Goal: Task Accomplishment & Management: Complete application form

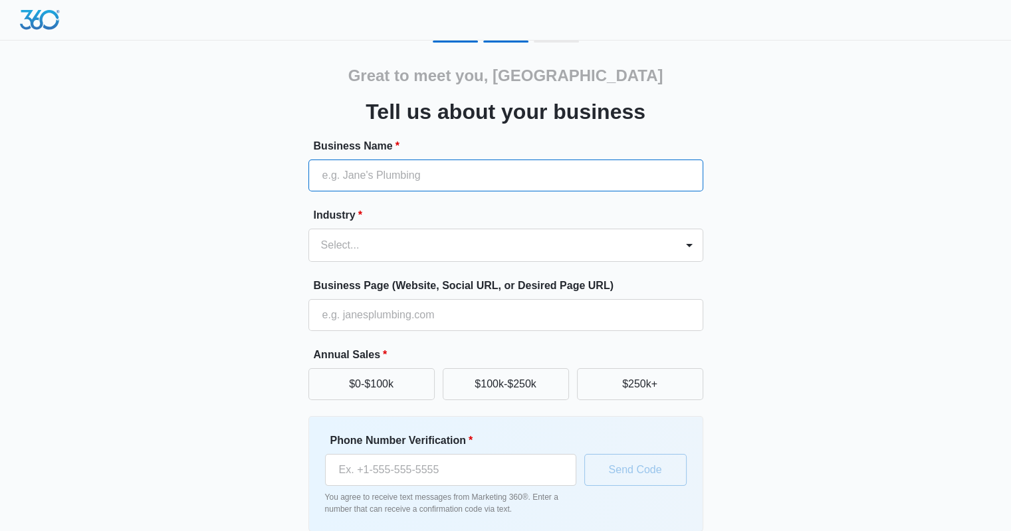
click at [545, 184] on input "Business Name *" at bounding box center [505, 175] width 395 height 32
type input "MAC"
click at [496, 239] on div at bounding box center [490, 245] width 338 height 19
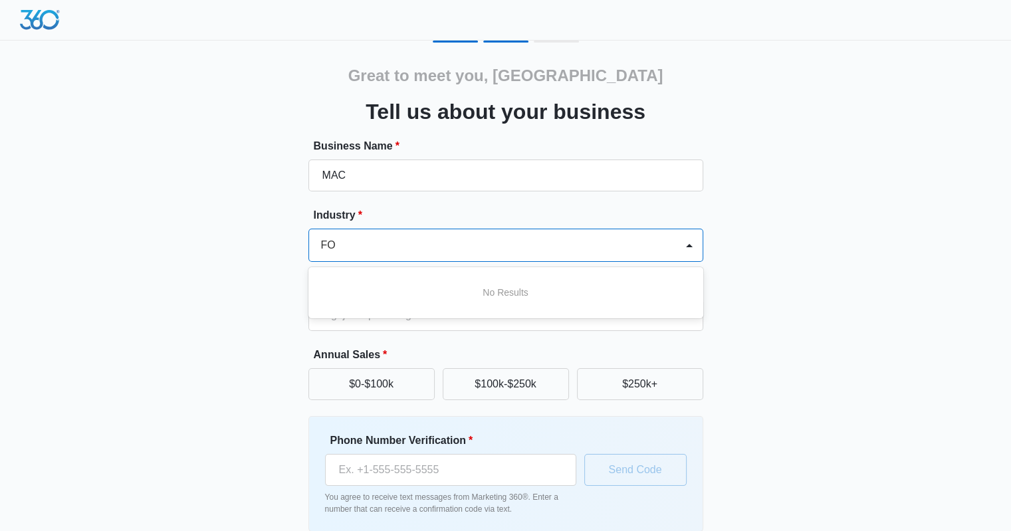
type input "F"
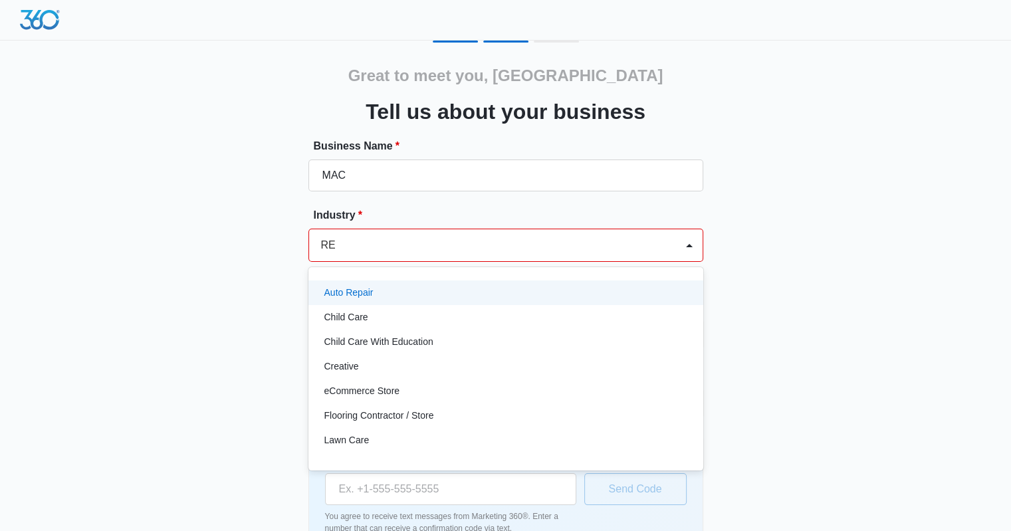
type input "RES"
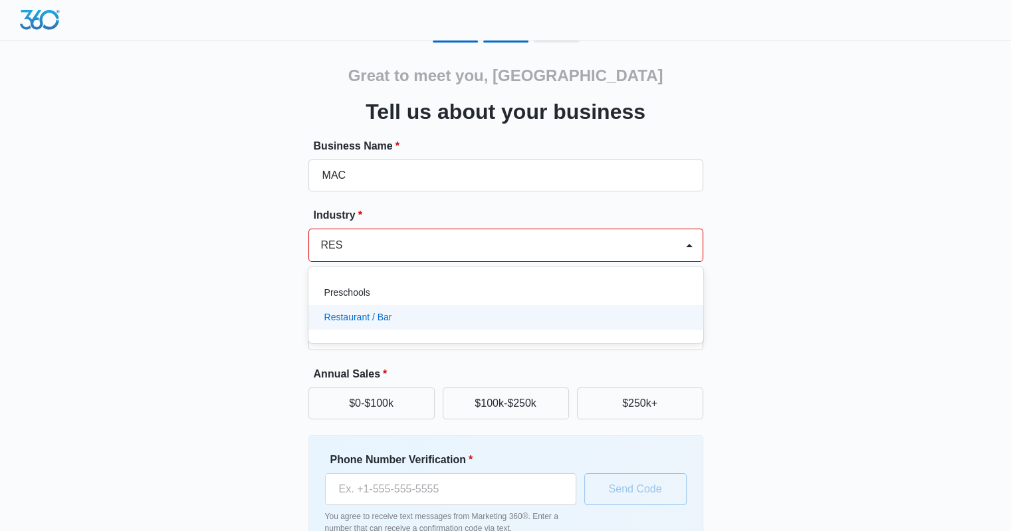
click at [393, 313] on div "Restaurant / Bar" at bounding box center [504, 317] width 360 height 14
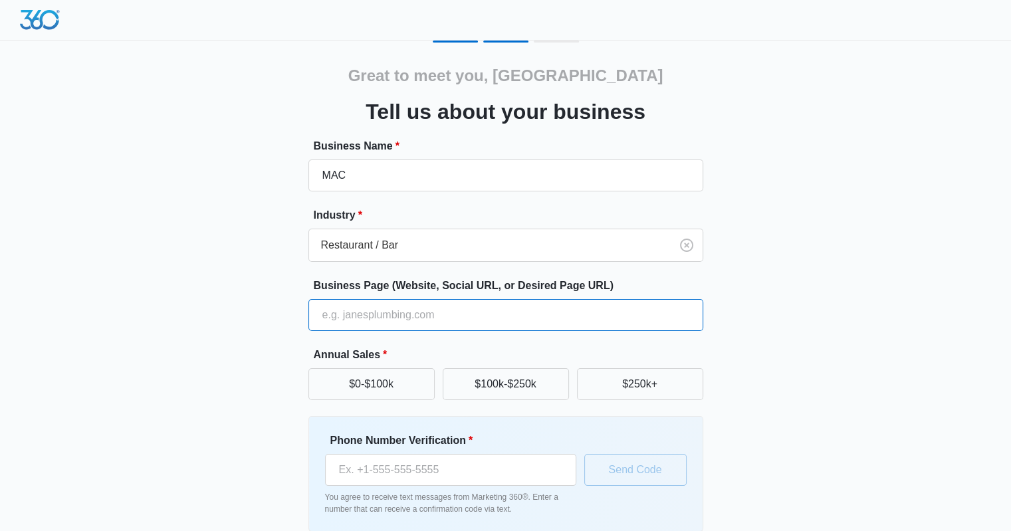
click at [380, 313] on input "Business Page (Website, Social URL, or Desired Page URL)" at bounding box center [505, 315] width 395 height 32
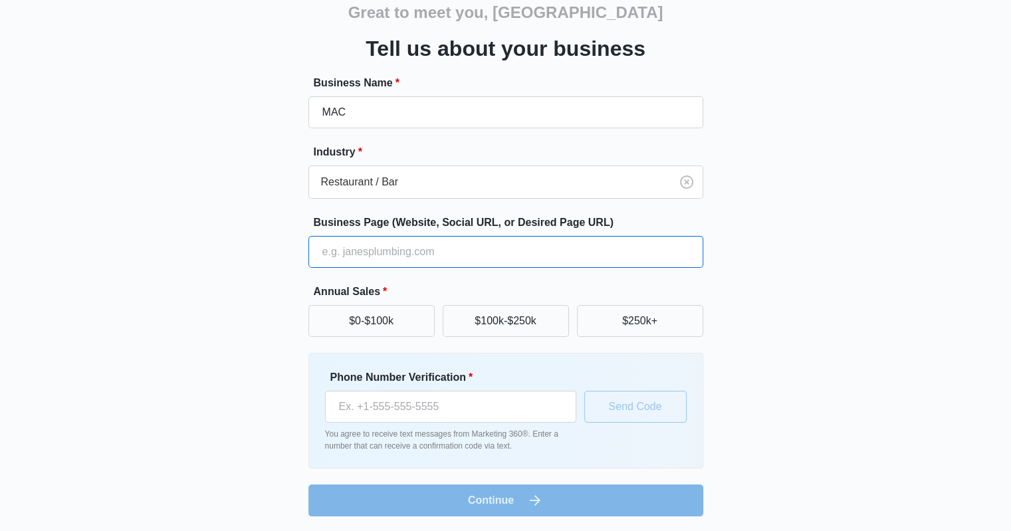
scroll to position [64, 0]
click at [349, 312] on button "$0-$100k" at bounding box center [371, 320] width 126 height 32
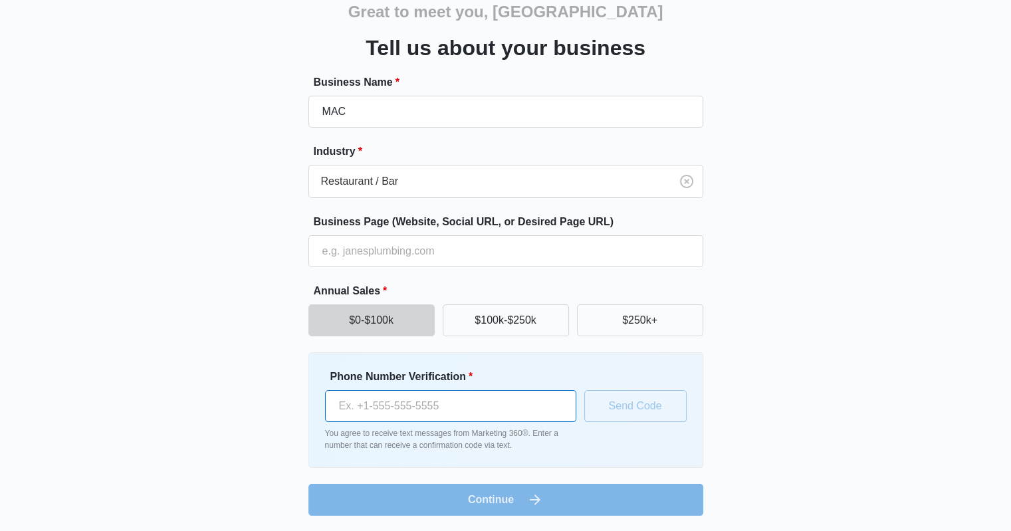
click at [444, 417] on input "Phone Number Verification *" at bounding box center [450, 406] width 251 height 32
type input "(857) 763-7409"
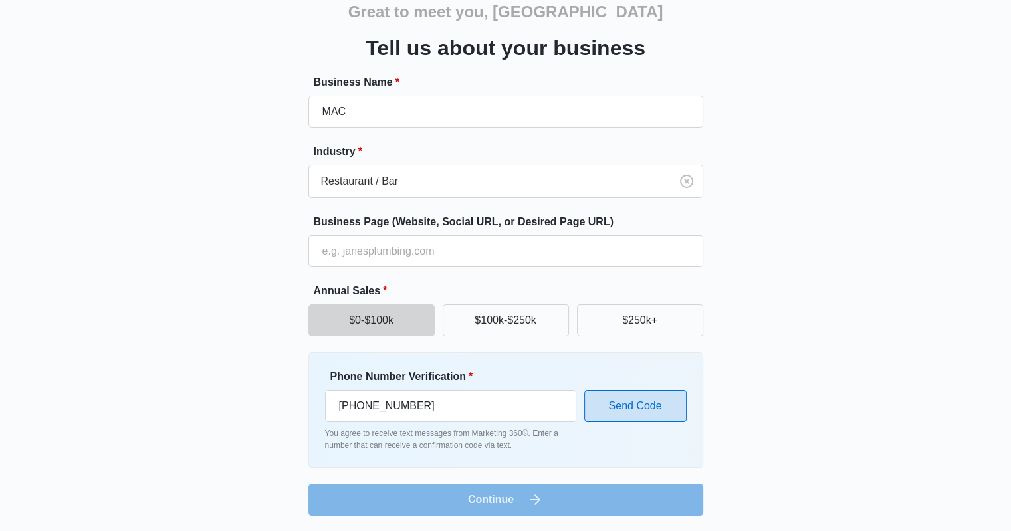
click at [641, 415] on button "Send Code" at bounding box center [635, 406] width 102 height 32
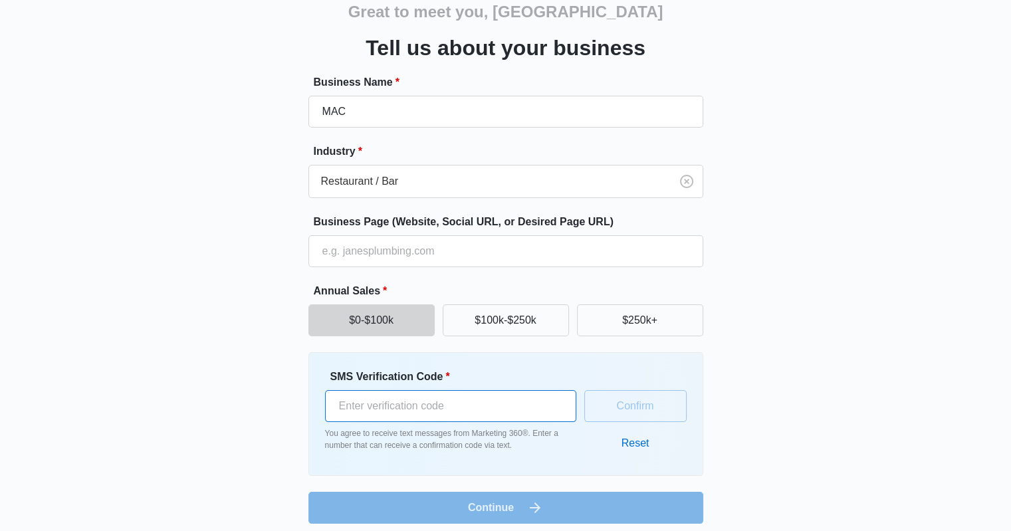
click at [464, 397] on input "SMS Verification Code *" at bounding box center [450, 406] width 251 height 32
type input "985049"
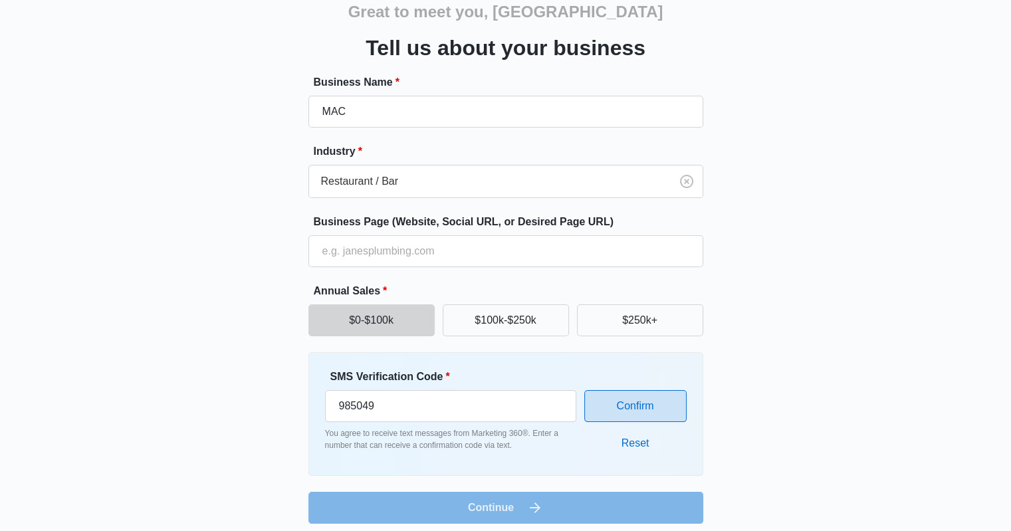
click at [653, 401] on button "Confirm" at bounding box center [635, 406] width 102 height 32
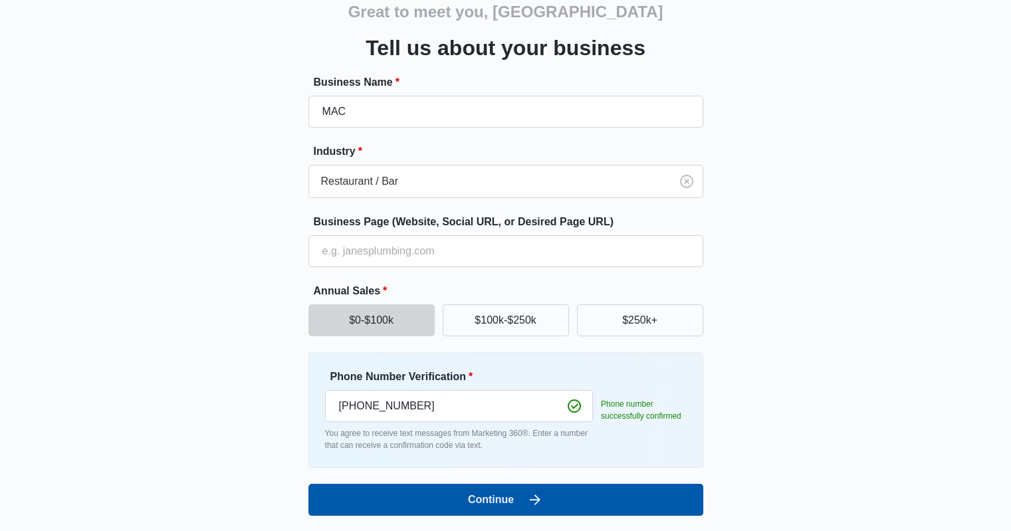
click at [528, 492] on icon "submit" at bounding box center [535, 500] width 16 height 16
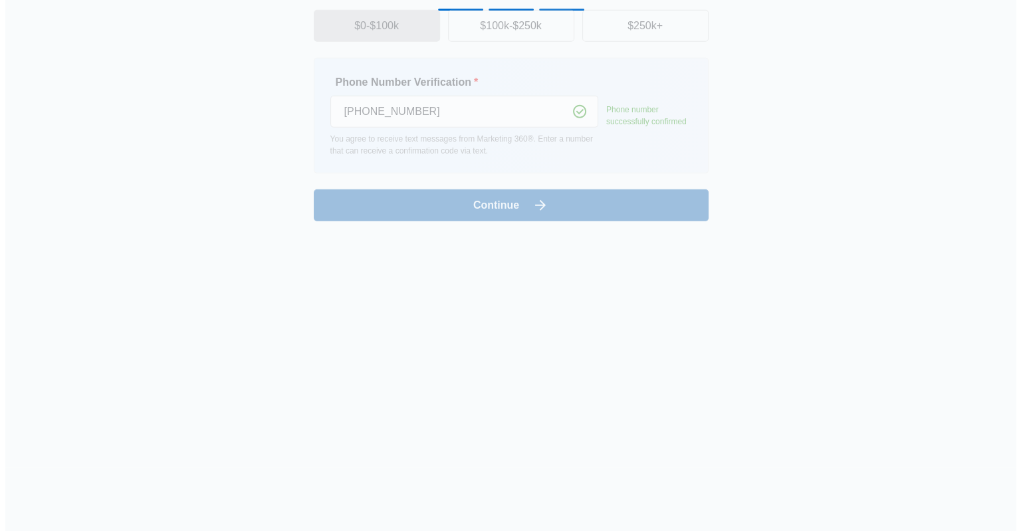
scroll to position [0, 0]
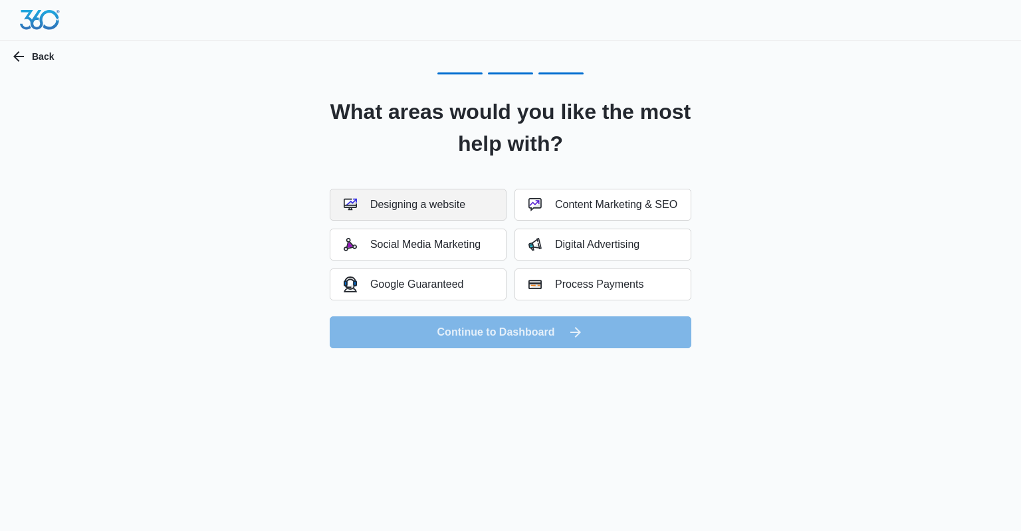
click at [440, 208] on div "Designing a website" at bounding box center [405, 204] width 122 height 13
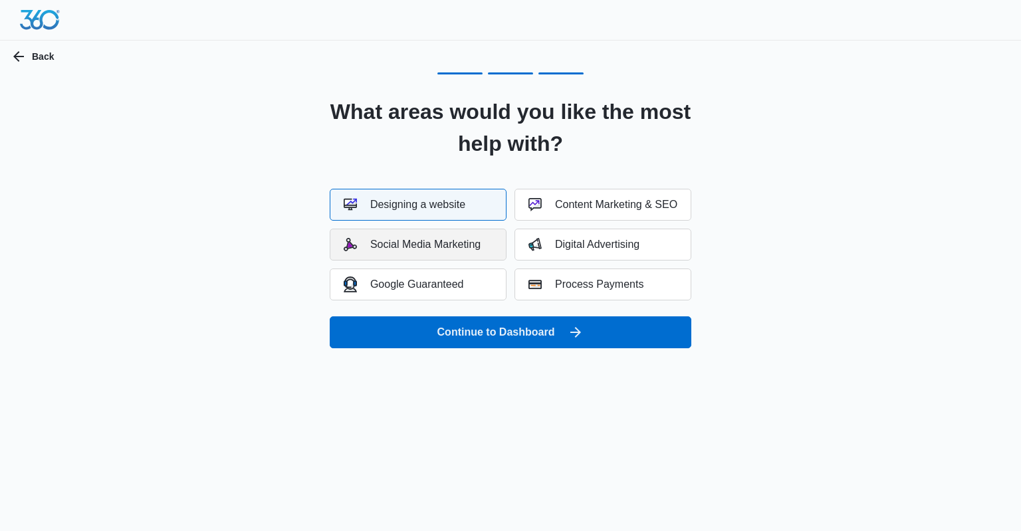
click at [431, 233] on button "Social Media Marketing" at bounding box center [418, 245] width 177 height 32
click at [439, 284] on div "Google Guaranteed" at bounding box center [404, 283] width 120 height 15
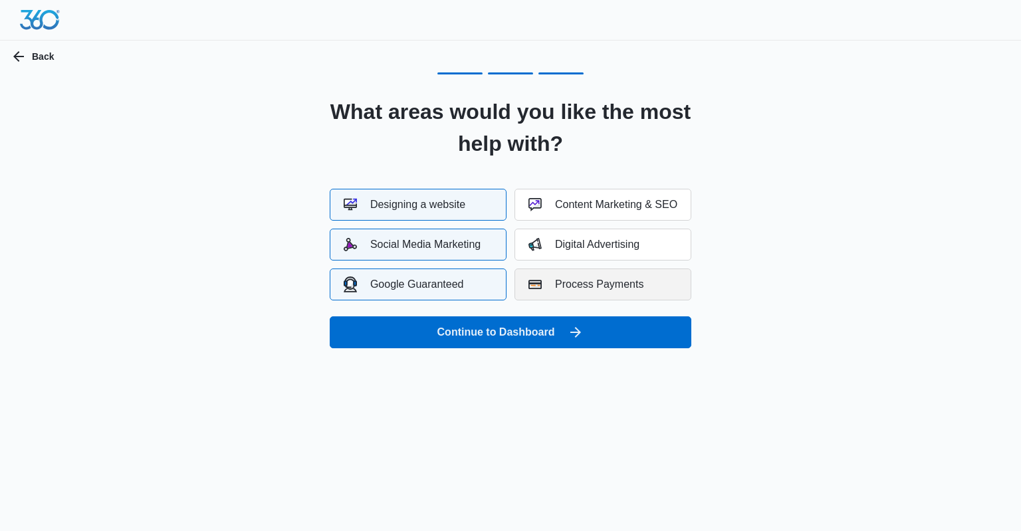
click at [625, 280] on div "Process Payments" at bounding box center [585, 284] width 115 height 13
click at [593, 221] on div "Designing a website Content Marketing & SEO Social Media Marketing Digital Adve…" at bounding box center [511, 245] width 362 height 112
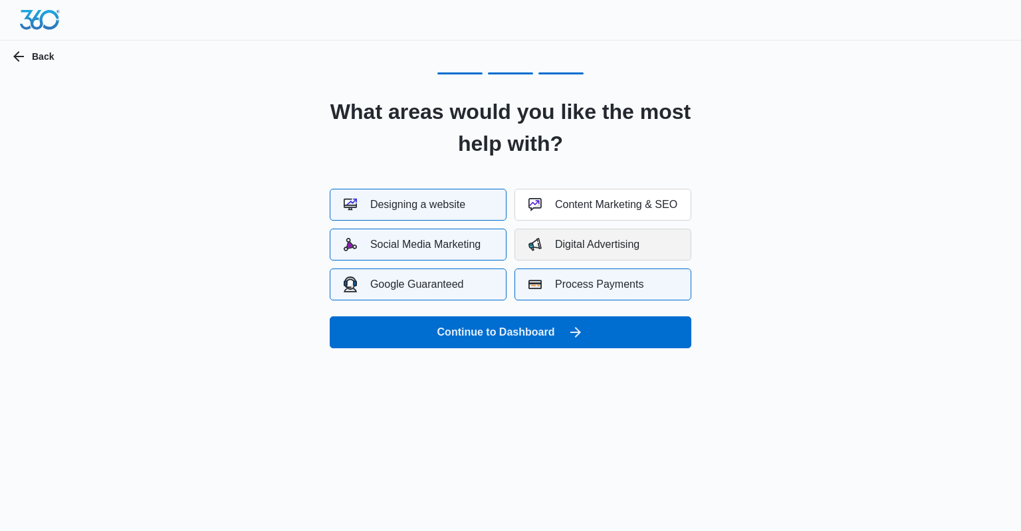
click at [590, 238] on div "Digital Advertising" at bounding box center [583, 244] width 111 height 13
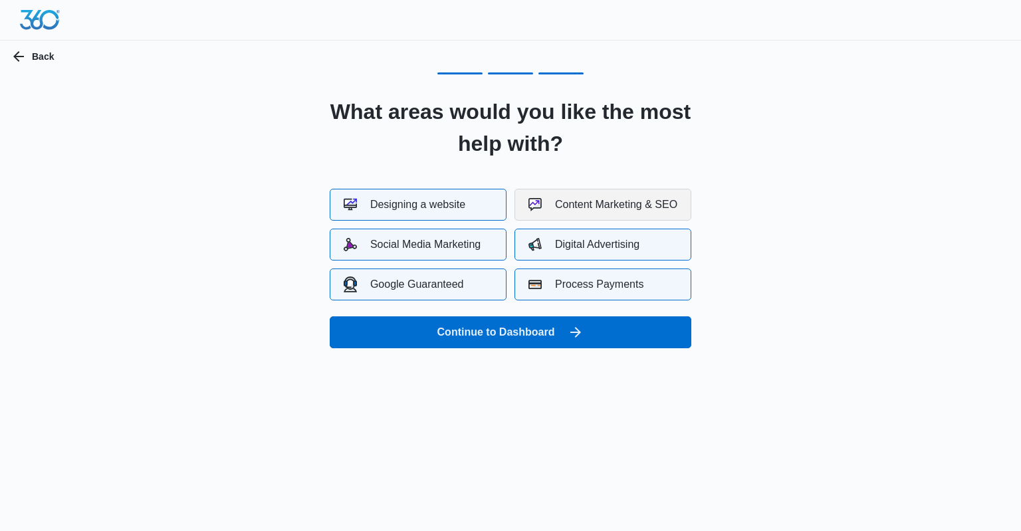
click at [590, 203] on div "Content Marketing & SEO" at bounding box center [602, 204] width 149 height 13
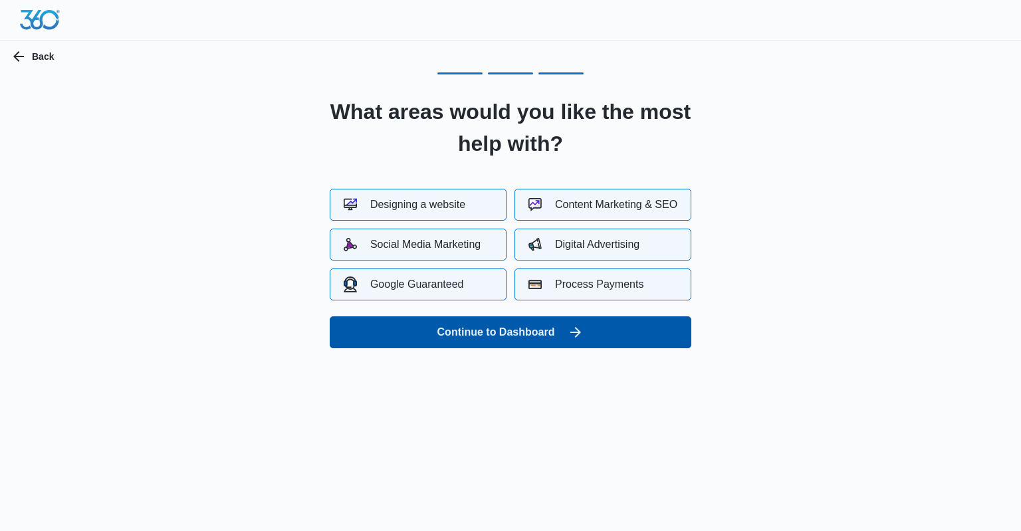
click at [551, 332] on button "Continue to Dashboard" at bounding box center [511, 332] width 362 height 32
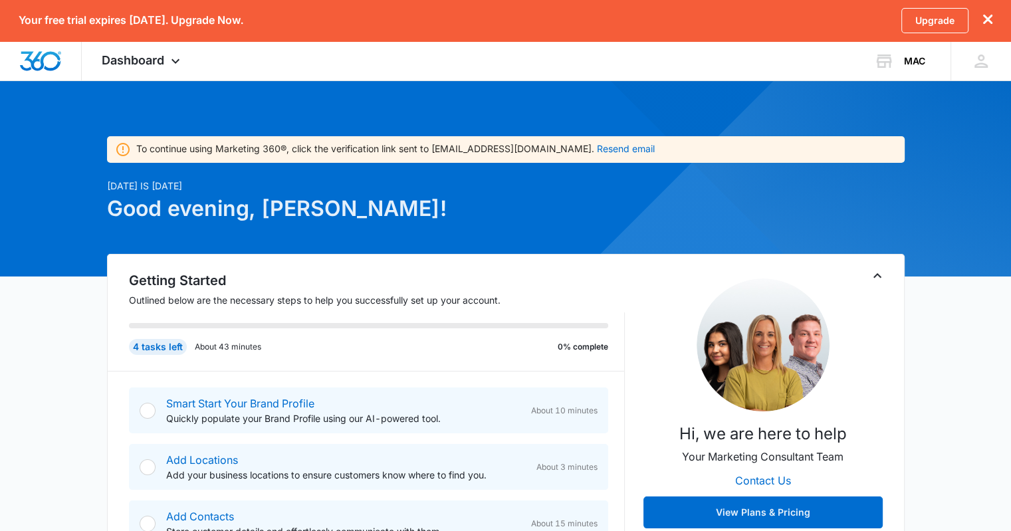
scroll to position [3, 0]
click at [936, 15] on link "Upgrade" at bounding box center [934, 20] width 67 height 25
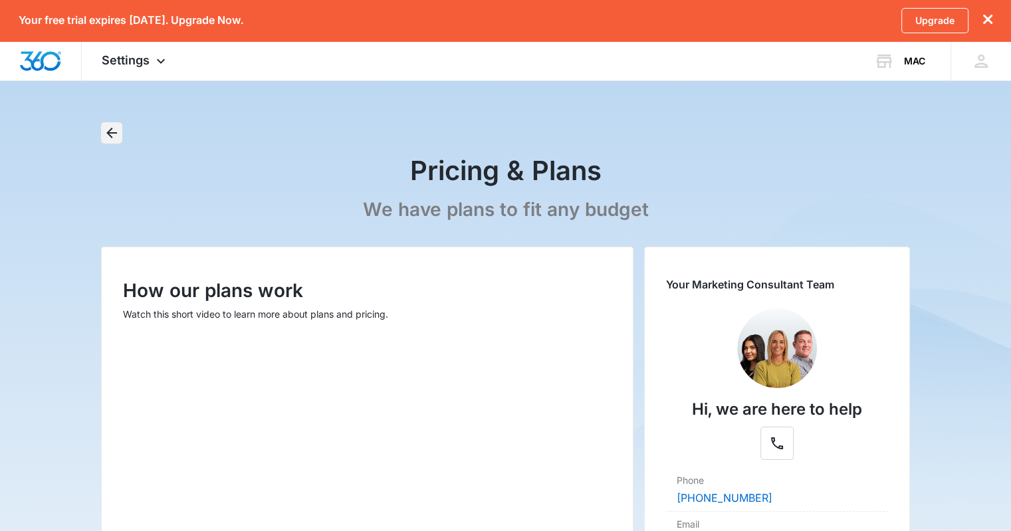
click at [113, 132] on icon "Back" at bounding box center [111, 133] width 11 height 11
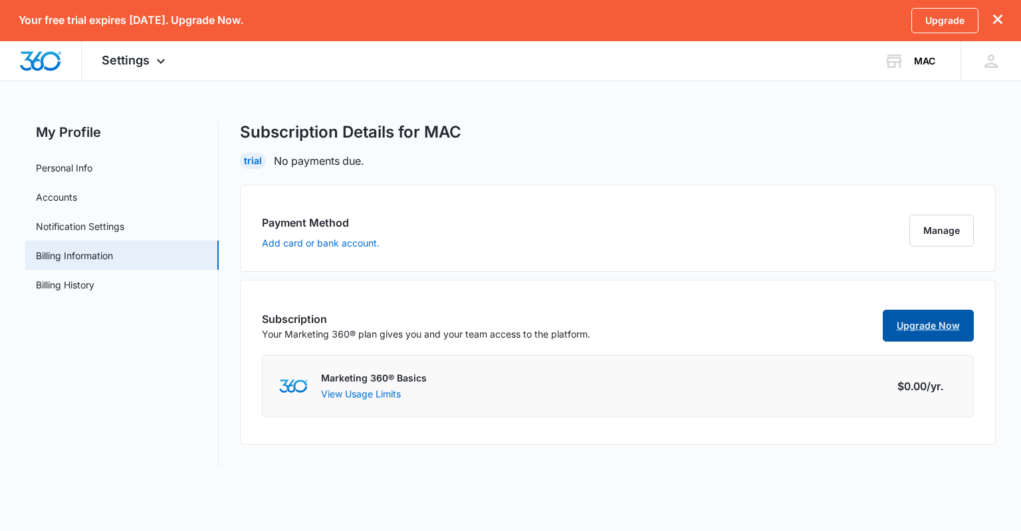
click at [933, 328] on link "Upgrade Now" at bounding box center [928, 326] width 91 height 32
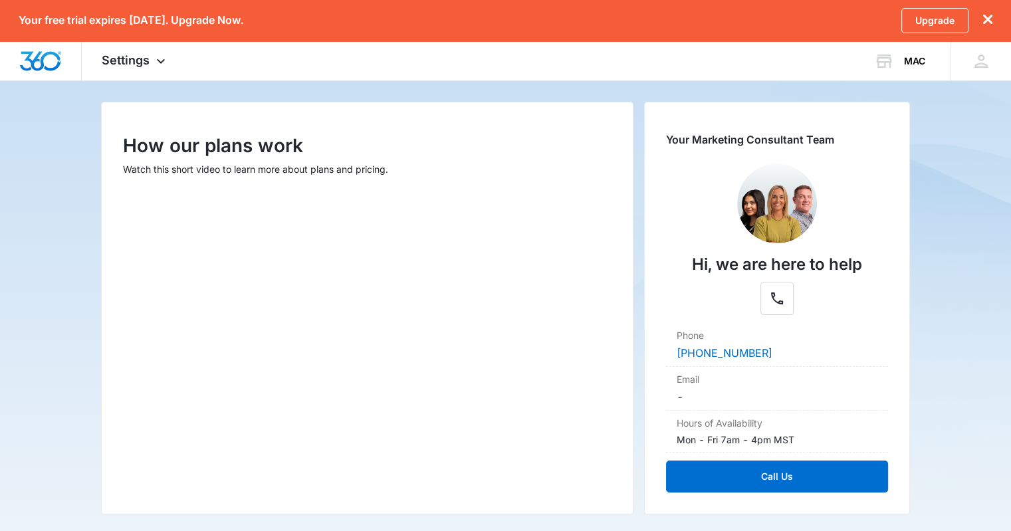
scroll to position [144, 0]
click at [159, 67] on icon at bounding box center [161, 61] width 16 height 16
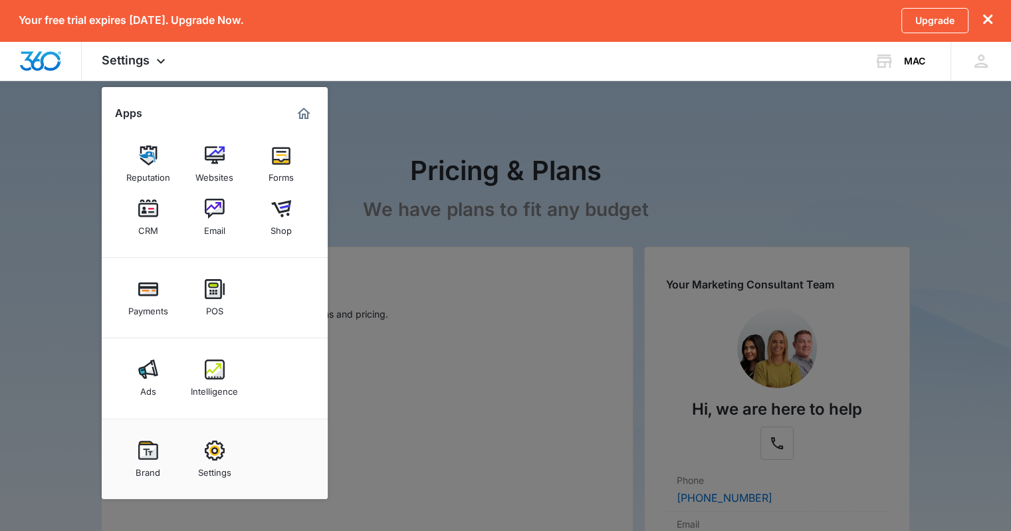
click at [508, 193] on div at bounding box center [505, 265] width 1011 height 531
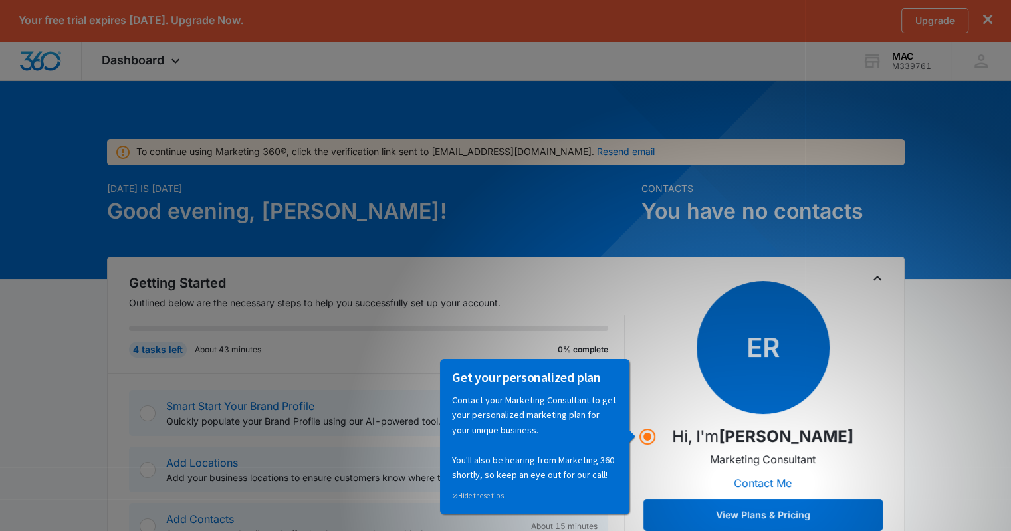
click at [512, 322] on div "4 tasks left About 43 minutes 0% complete" at bounding box center [377, 344] width 496 height 58
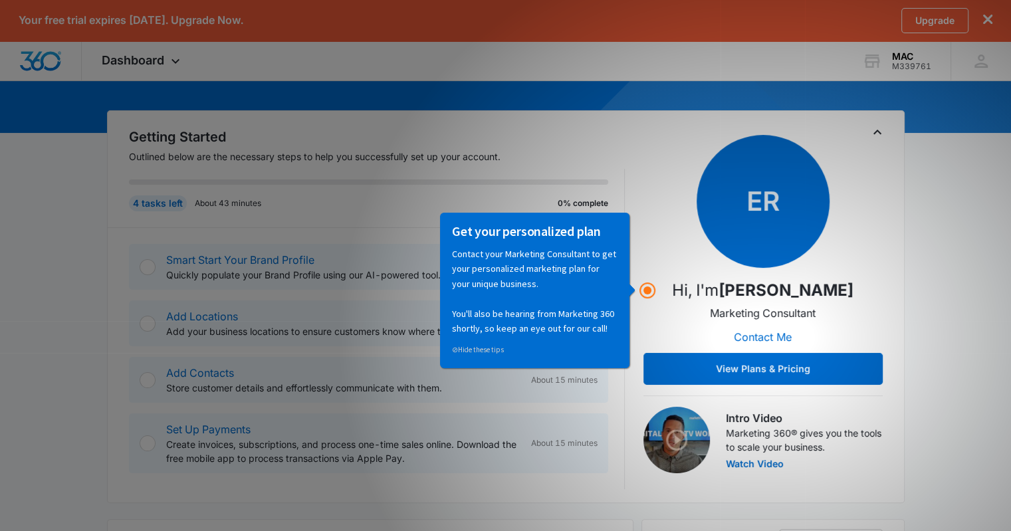
scroll to position [148, 0]
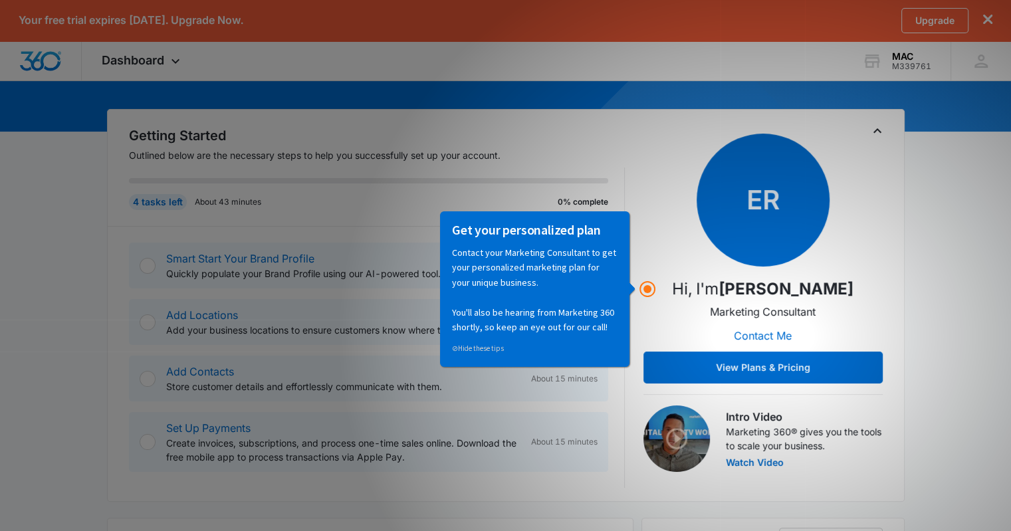
click at [532, 349] on div "⊘ Hide these tips" at bounding box center [534, 347] width 165 height 15
drag, startPoint x: 643, startPoint y: 338, endPoint x: 198, endPoint y: 128, distance: 491.7
click at [643, 338] on div "ER Hi, I'm [PERSON_NAME] Marketing Consultant Contact Me View Plans & Pricing" at bounding box center [762, 259] width 239 height 250
click at [718, 328] on div "ER Hi, I'm [PERSON_NAME] Marketing Consultant Contact Me View Plans & Pricing" at bounding box center [762, 259] width 239 height 250
click at [710, 364] on button "View Plans & Pricing" at bounding box center [762, 368] width 239 height 32
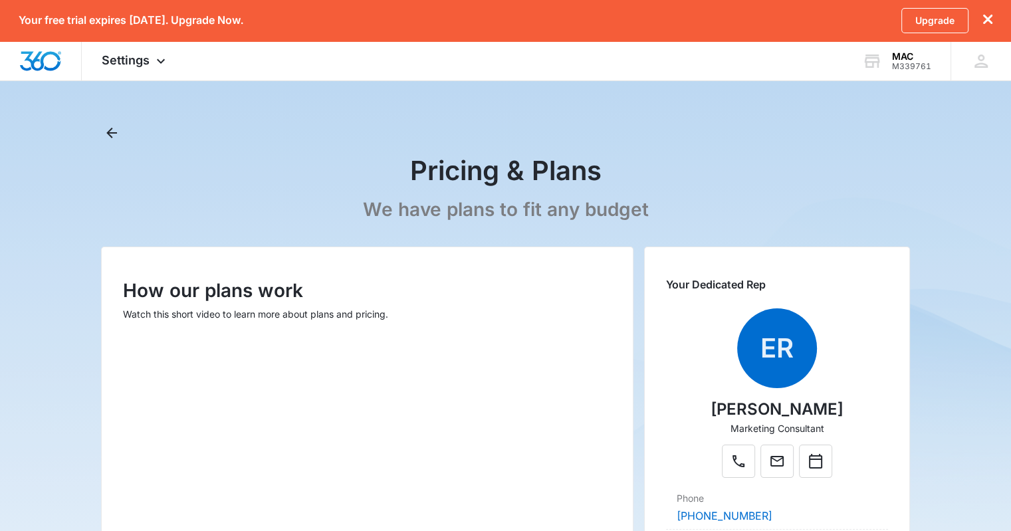
scroll to position [202, 0]
